Goal: Find specific page/section

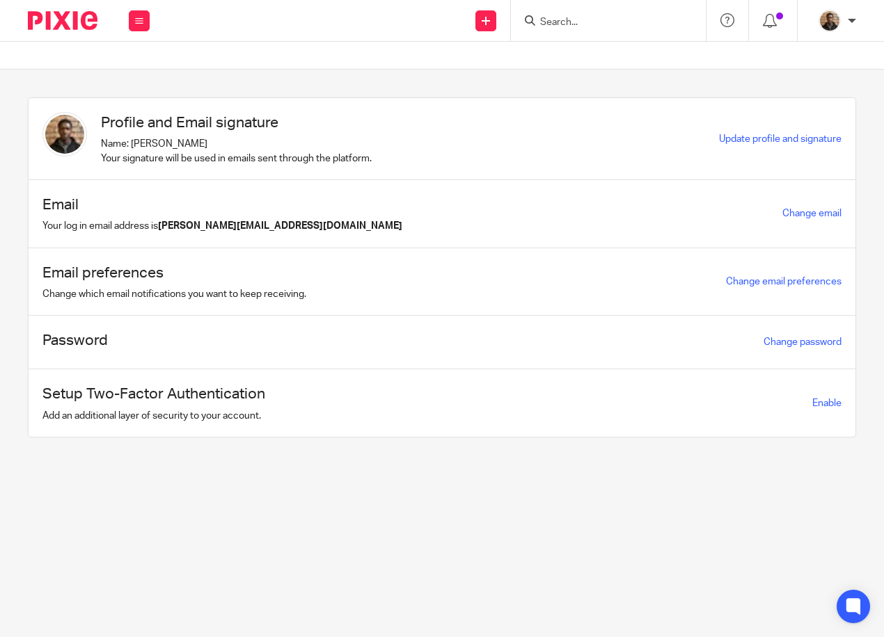
click at [596, 17] on input "Search" at bounding box center [601, 23] width 125 height 13
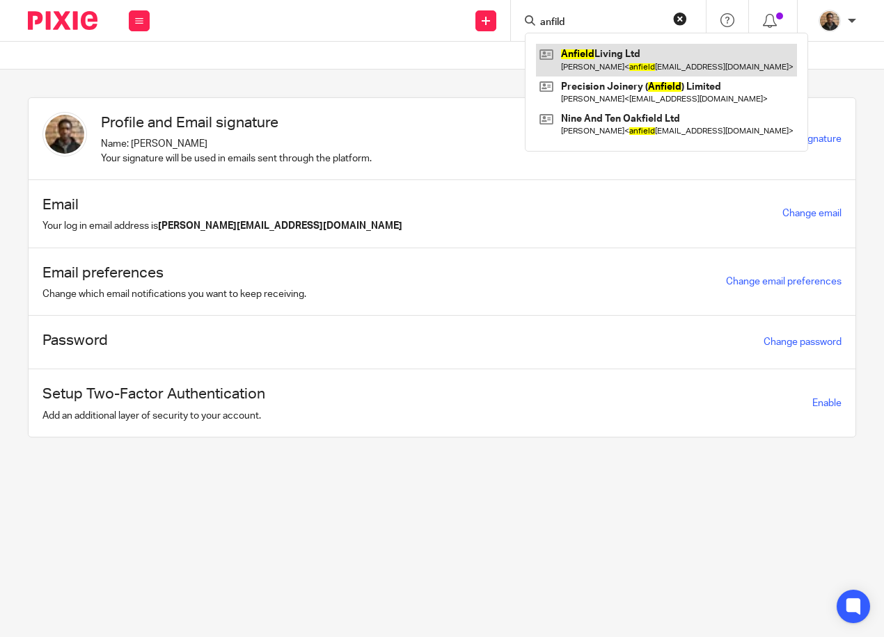
type input "anfild"
click at [601, 61] on link at bounding box center [666, 60] width 261 height 32
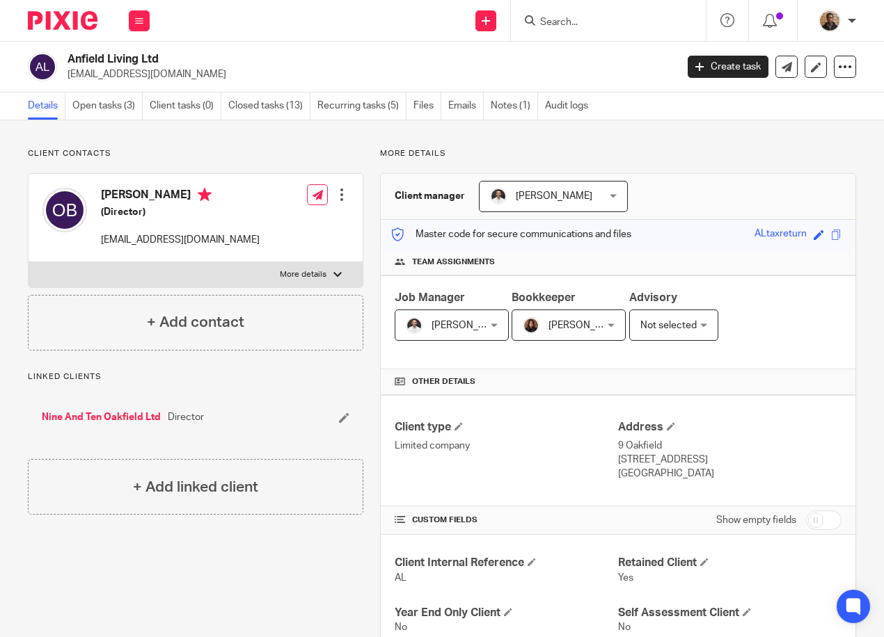
click at [572, 31] on div at bounding box center [608, 20] width 195 height 41
click at [563, 22] on input "Search" at bounding box center [601, 23] width 125 height 13
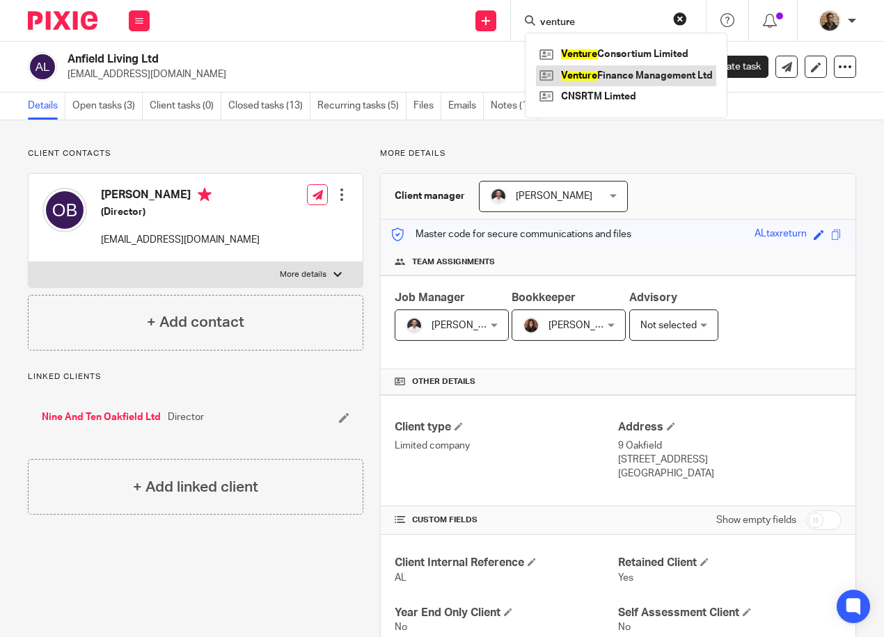
type input "venture"
click at [602, 74] on link at bounding box center [626, 75] width 180 height 21
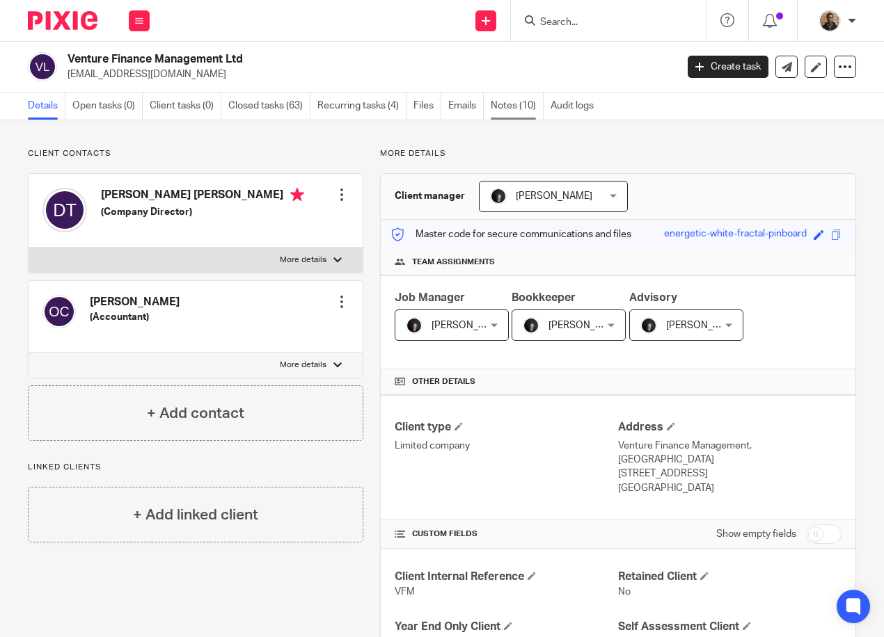
click at [513, 99] on link "Notes (10)" at bounding box center [517, 106] width 53 height 27
